Goal: Check status

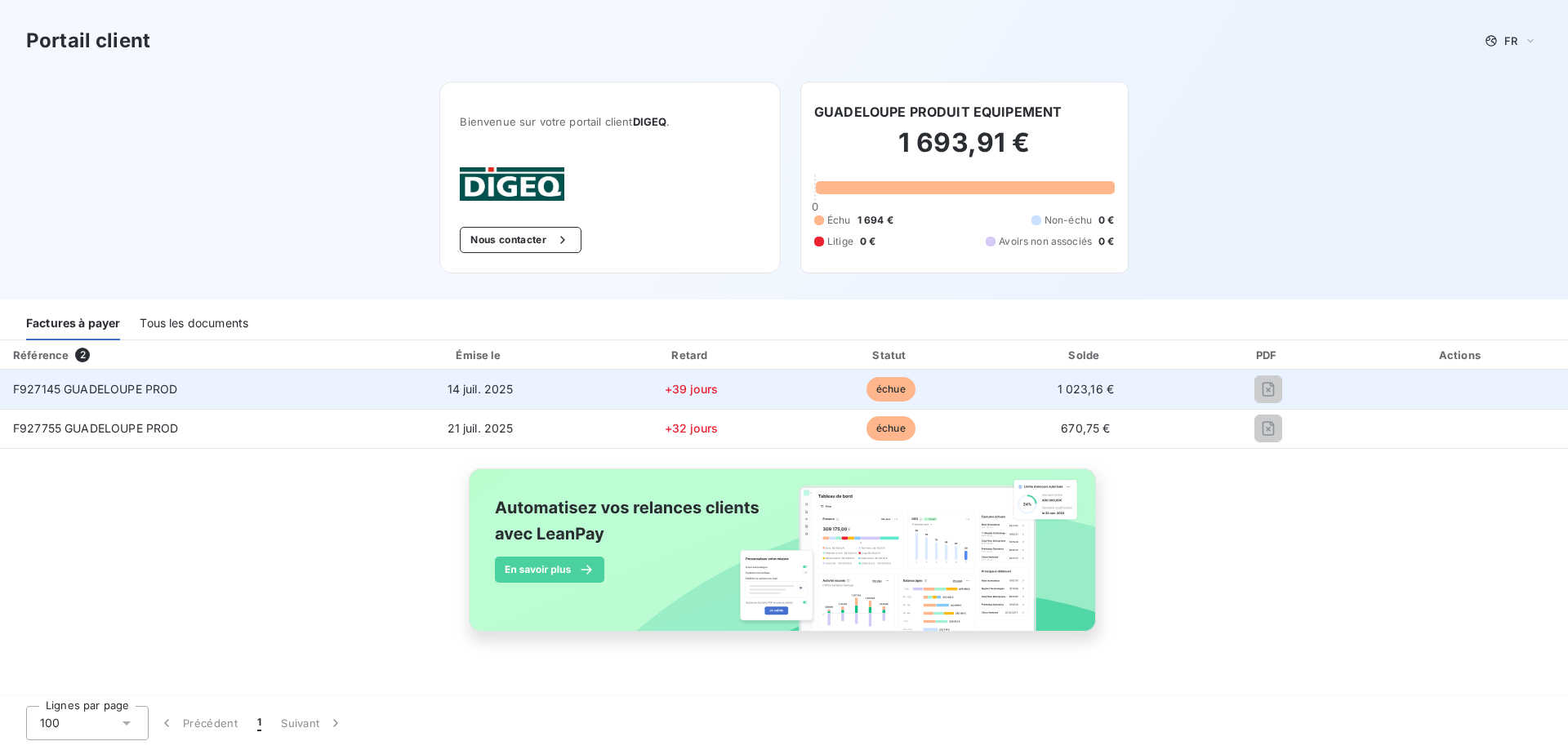
click at [116, 389] on span "F927145 GUADELOUPE PROD" at bounding box center [94, 389] width 164 height 14
click at [112, 375] on td "F927145 GUADELOUPE PROD" at bounding box center [185, 389] width 370 height 39
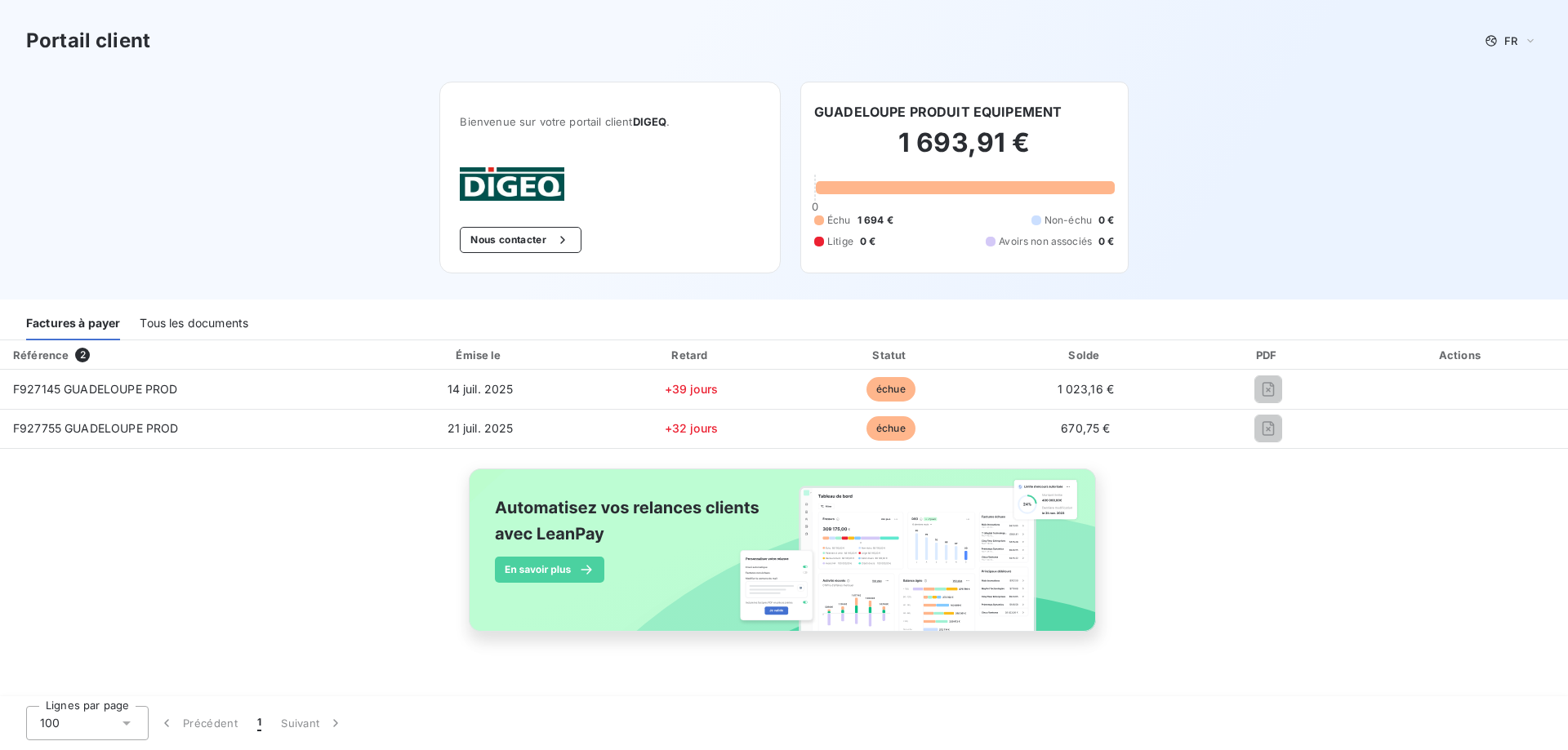
click at [203, 323] on div "Tous les documents" at bounding box center [194, 323] width 109 height 34
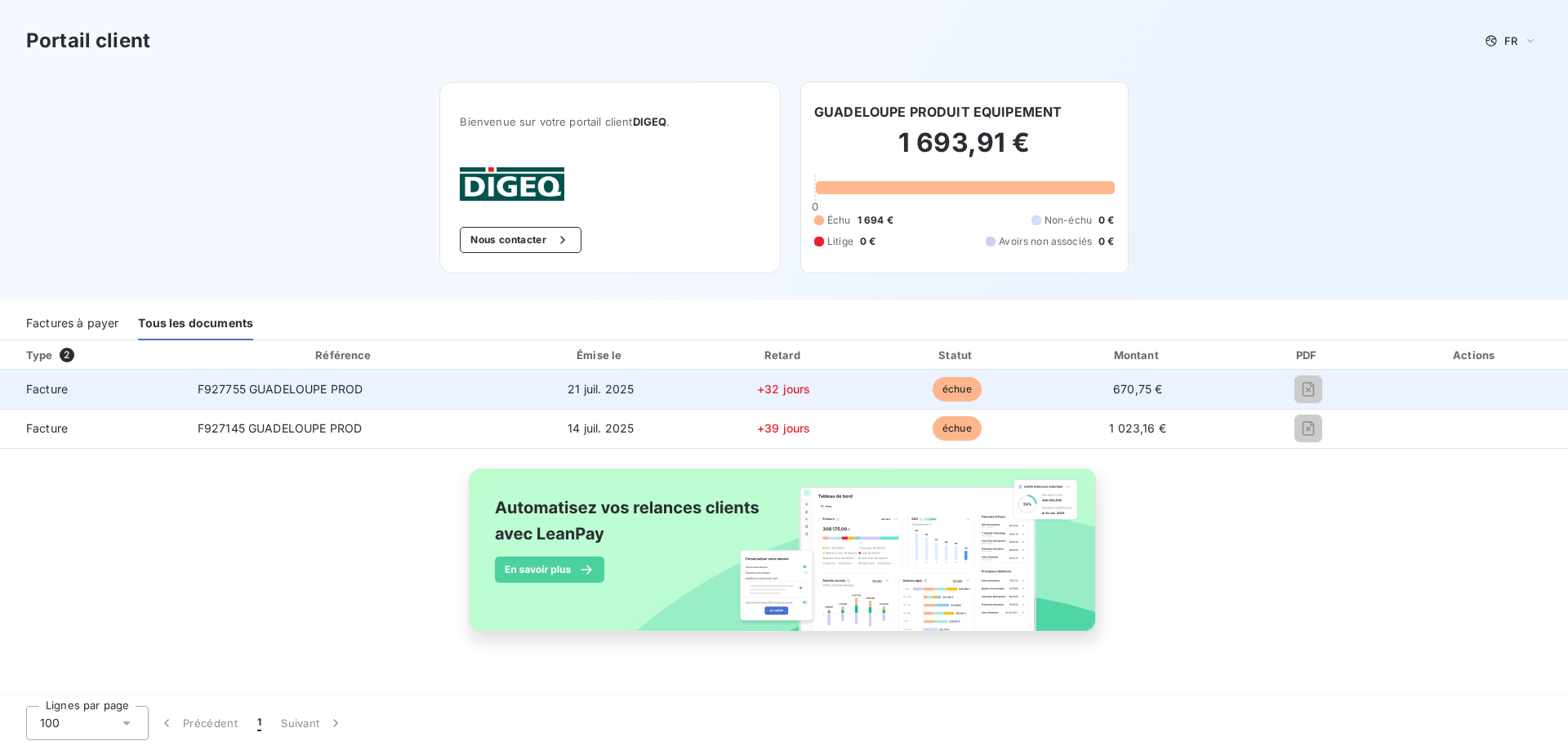
click at [959, 393] on span "échue" at bounding box center [957, 389] width 49 height 24
click at [240, 398] on td "F927755 GUADELOUPE PROD" at bounding box center [346, 389] width 321 height 39
click at [240, 396] on div "F927755 GUADELOUPE PROD" at bounding box center [279, 389] width 164 height 17
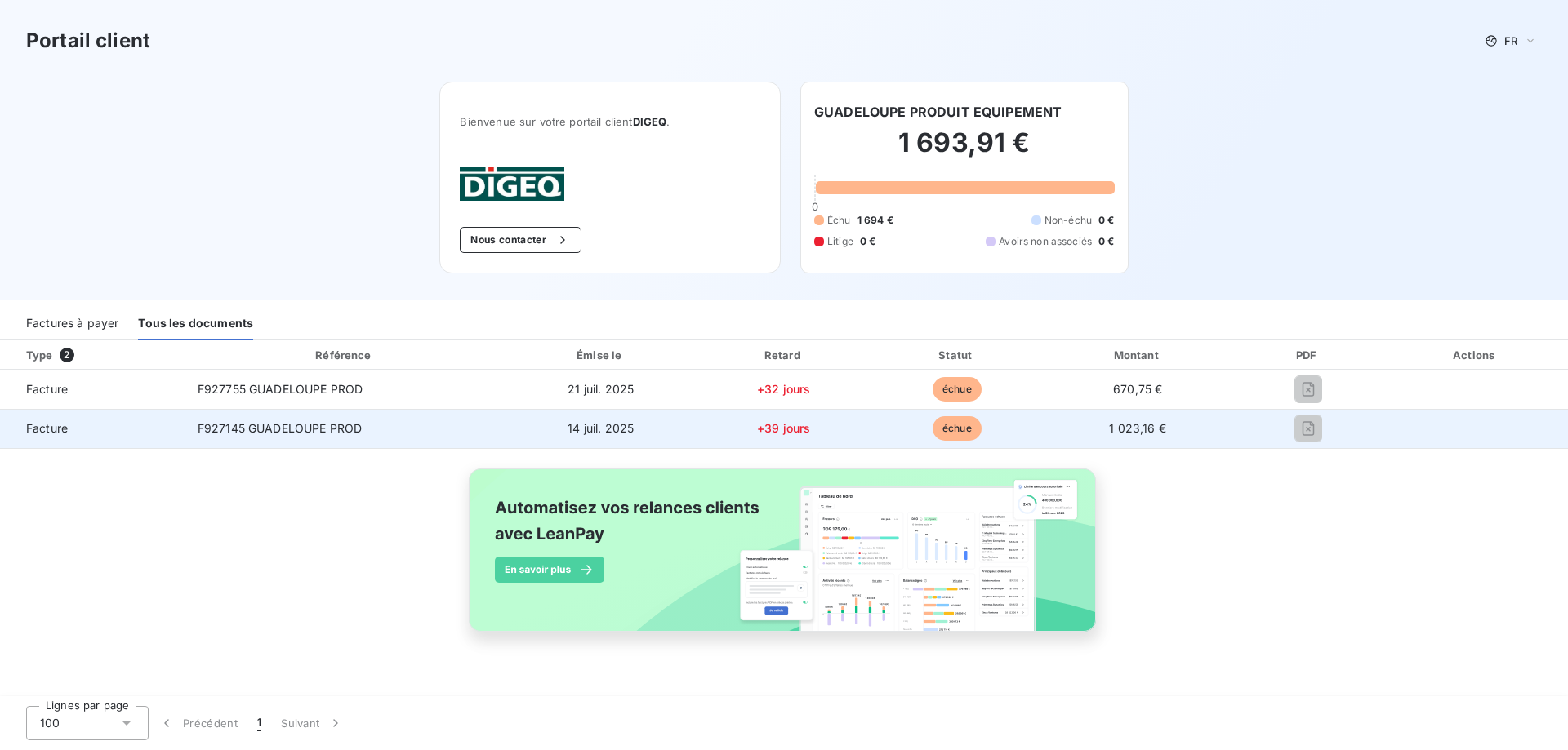
click at [240, 428] on span "F927145 GUADELOUPE PROD" at bounding box center [279, 428] width 164 height 14
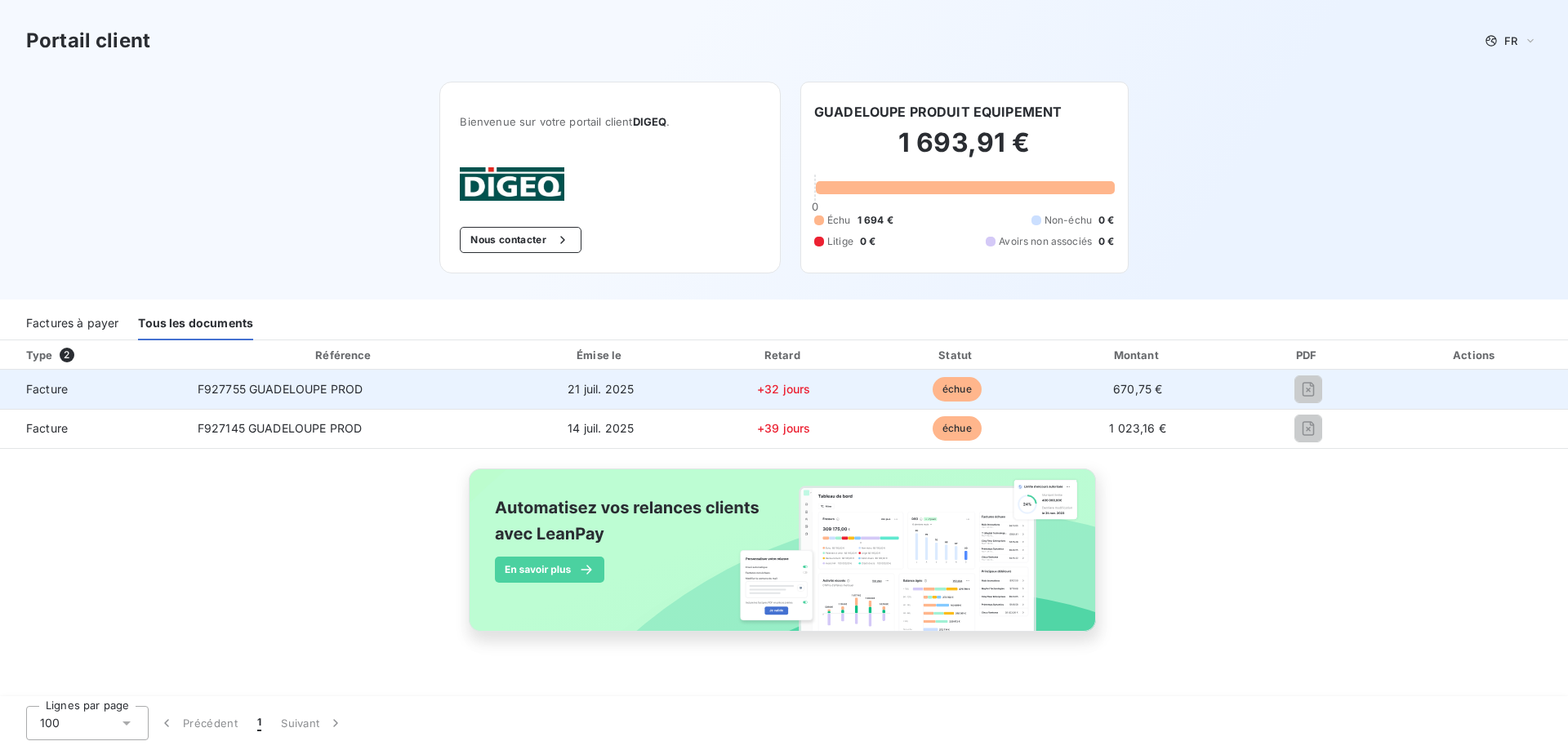
drag, startPoint x: 57, startPoint y: 433, endPoint x: 47, endPoint y: 385, distance: 49.0
click at [56, 424] on span "Facture" at bounding box center [91, 428] width 159 height 17
click at [52, 382] on span "Facture" at bounding box center [91, 389] width 159 height 17
click at [1114, 389] on span "670,75 €" at bounding box center [1137, 389] width 49 height 14
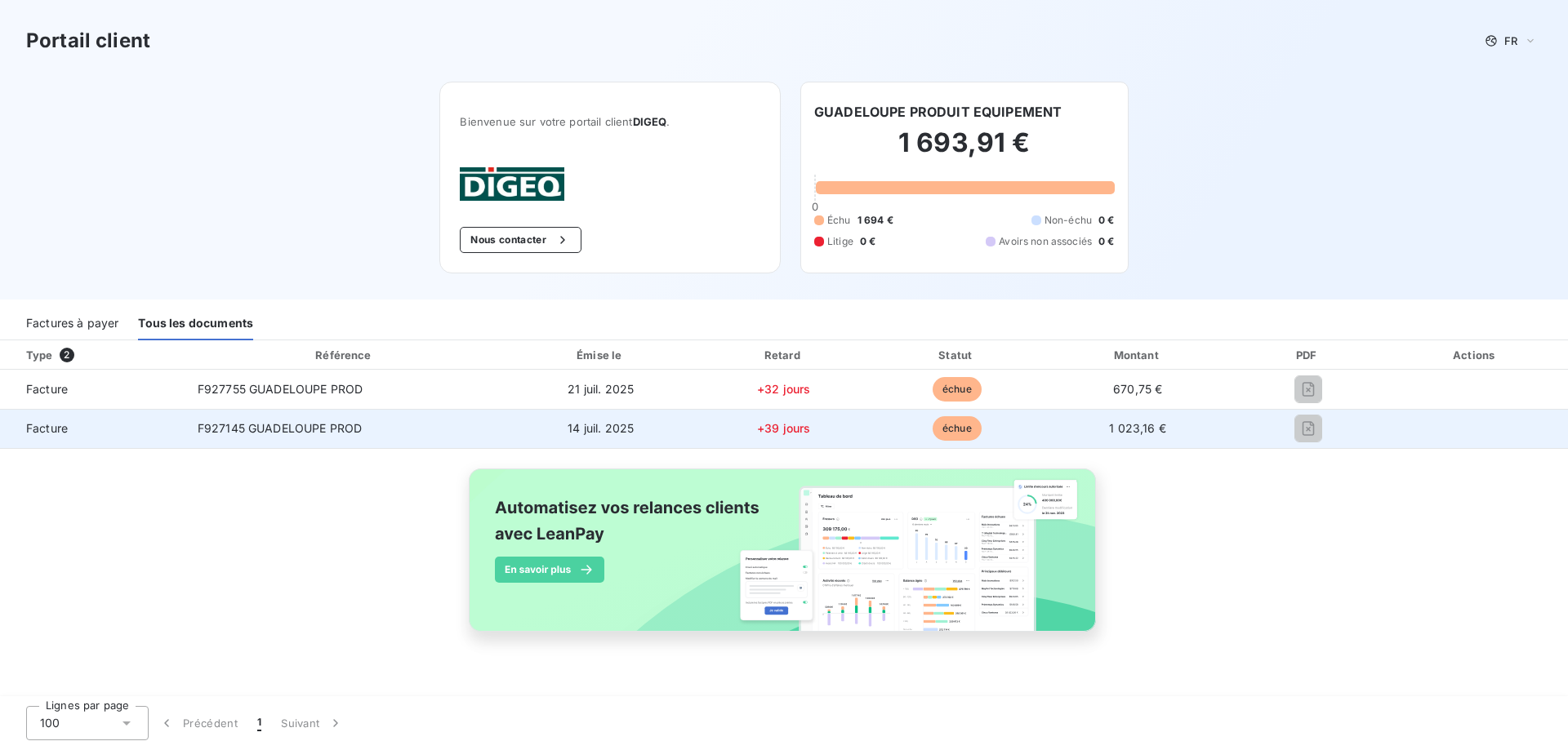
click at [1315, 411] on tbody "Facture F927755 [GEOGRAPHIC_DATA] PROD [DATE] +32 jours échue 670,75 € Facture …" at bounding box center [784, 409] width 1568 height 79
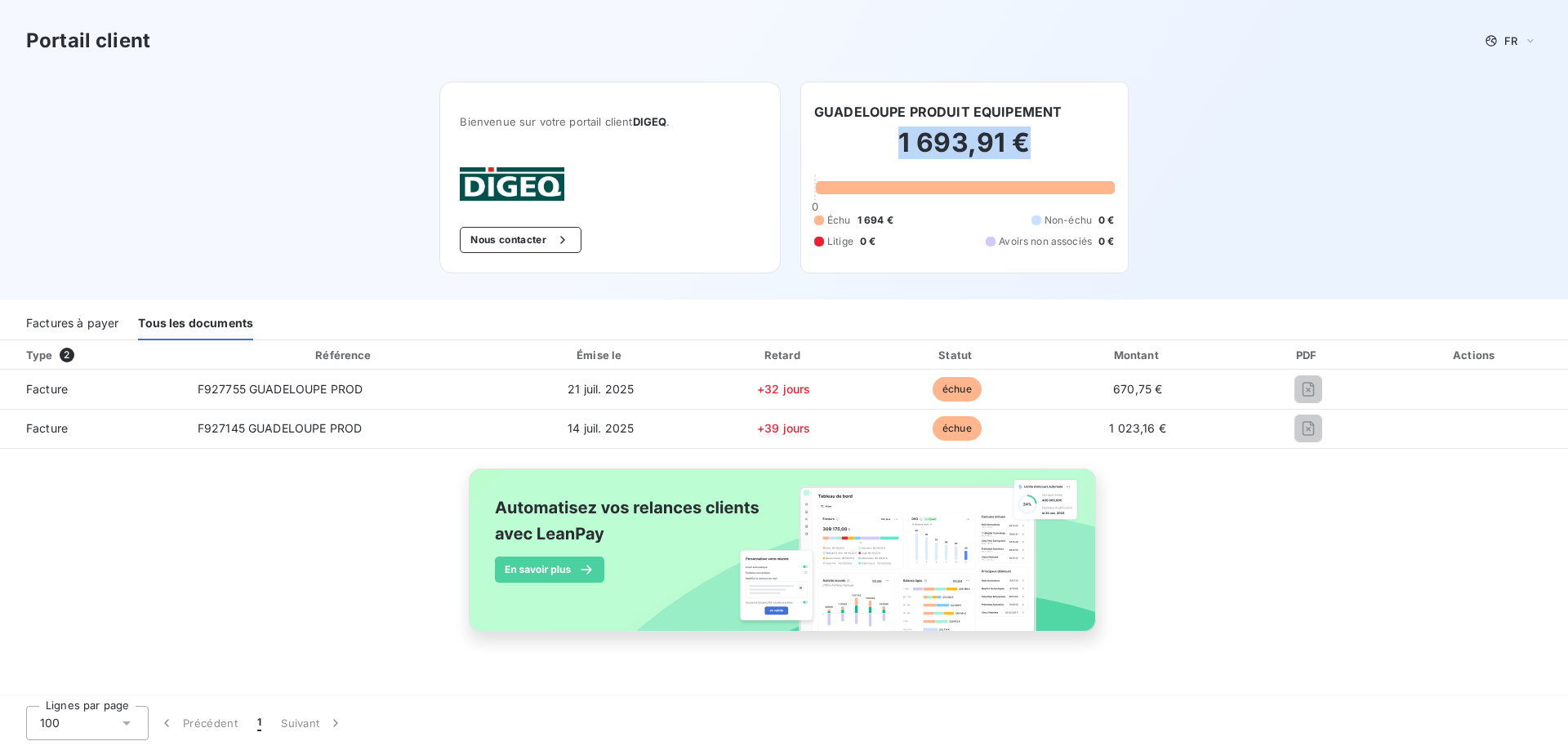
drag, startPoint x: 852, startPoint y: 123, endPoint x: 1077, endPoint y: 147, distance: 226.3
click at [1077, 147] on div "1 693,91 € 0 Échu 1 694 € Non-échu 0 € Litige 0 € Avoirs non associés 0 €" at bounding box center [964, 187] width 301 height 131
copy h2 "1 693,91 €"
